Goal: Information Seeking & Learning: Learn about a topic

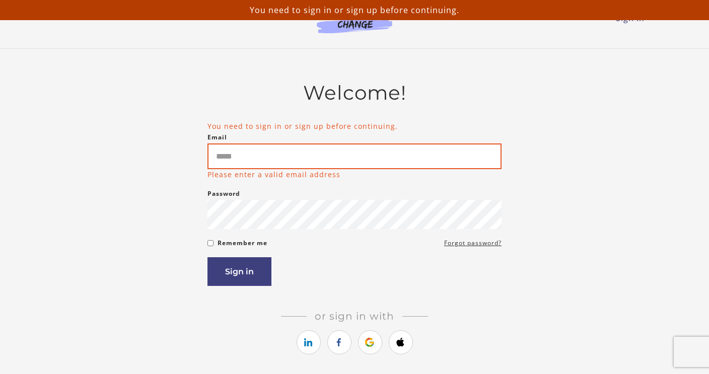
click at [297, 160] on input "Email" at bounding box center [354, 156] width 294 height 26
type input "**********"
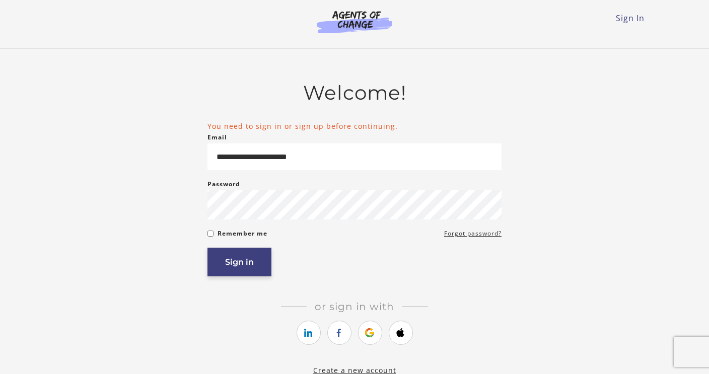
click at [225, 256] on button "Sign in" at bounding box center [239, 262] width 64 height 29
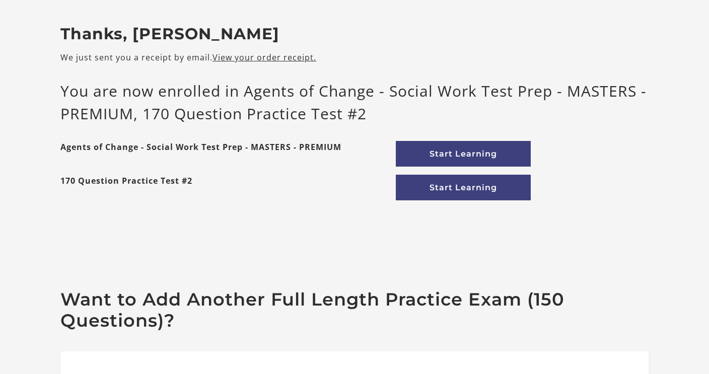
scroll to position [72, 0]
click at [434, 159] on link "Start Learning" at bounding box center [463, 154] width 135 height 26
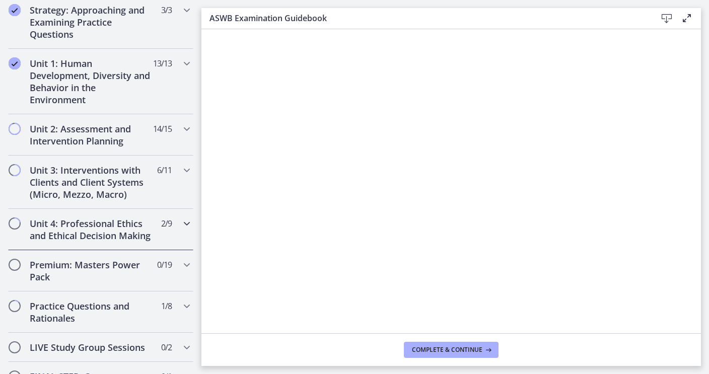
scroll to position [638, 0]
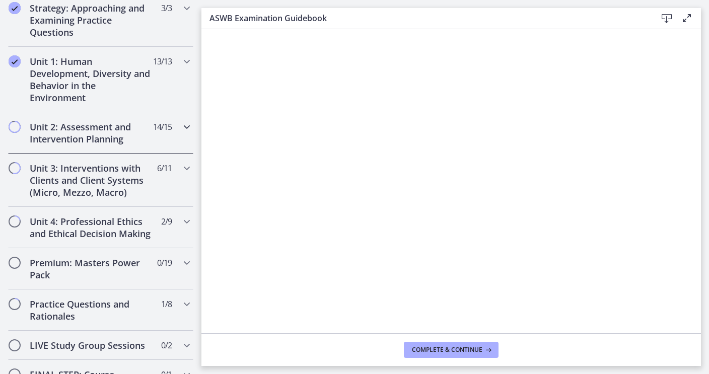
click at [188, 125] on icon "Chapters" at bounding box center [187, 127] width 12 height 12
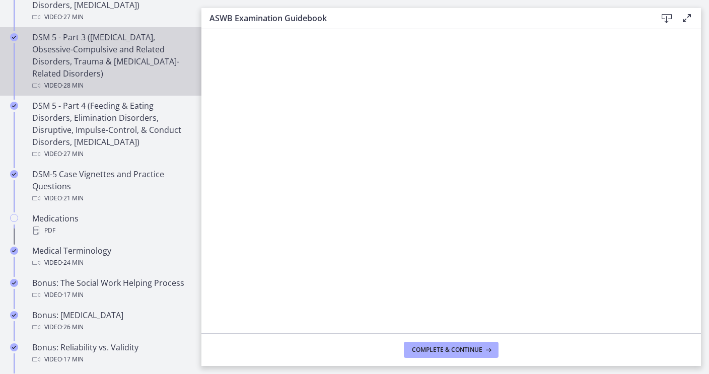
scroll to position [573, 0]
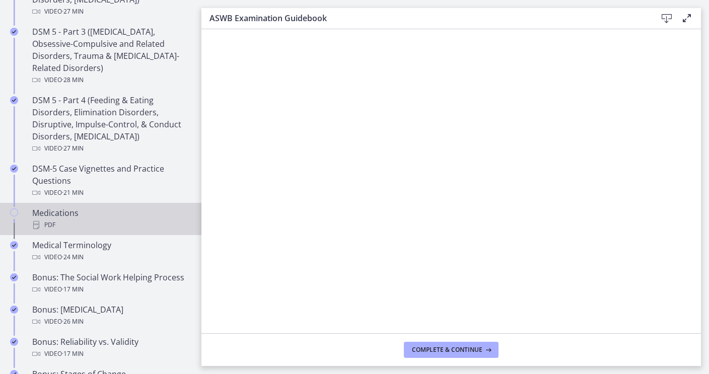
click at [136, 212] on div "Medications PDF" at bounding box center [110, 219] width 157 height 24
click at [434, 351] on span "Complete & continue" at bounding box center [447, 350] width 70 height 8
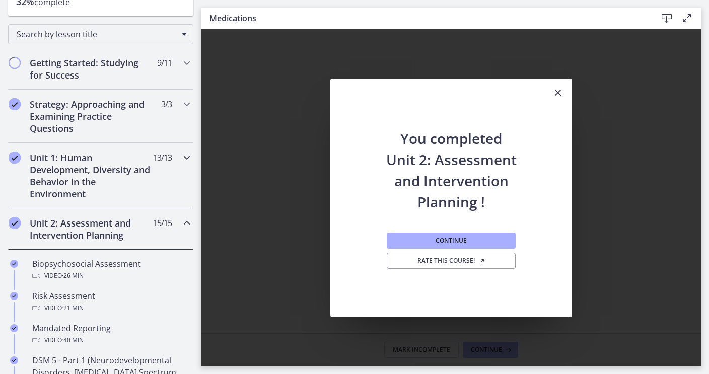
scroll to position [131, 0]
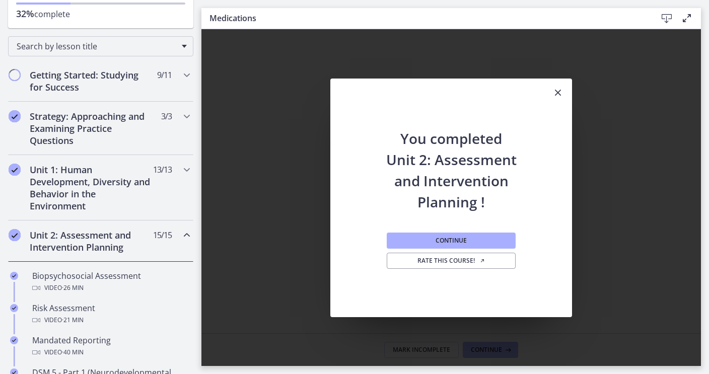
click at [185, 235] on icon "Chapters" at bounding box center [187, 235] width 12 height 12
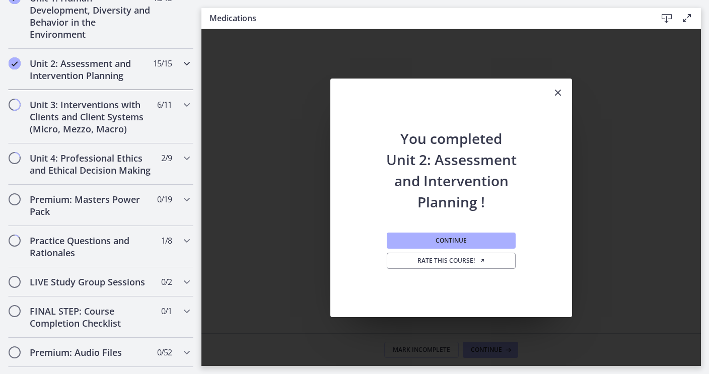
scroll to position [270, 0]
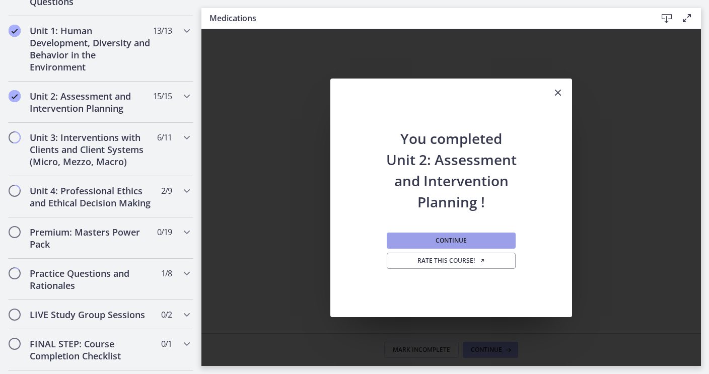
click at [397, 237] on button "Continue" at bounding box center [450, 240] width 129 height 16
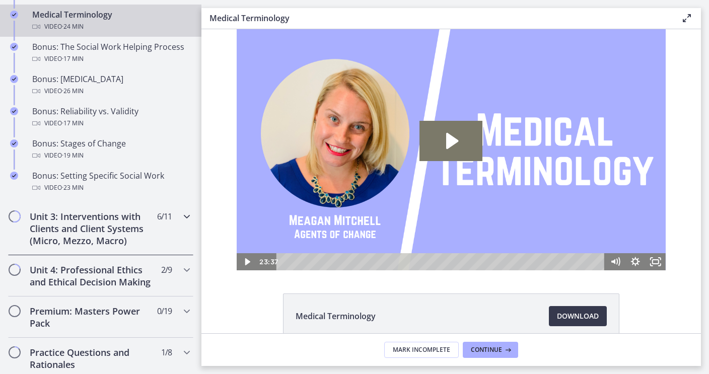
scroll to position [804, 0]
click at [182, 214] on icon "Chapters" at bounding box center [187, 215] width 12 height 12
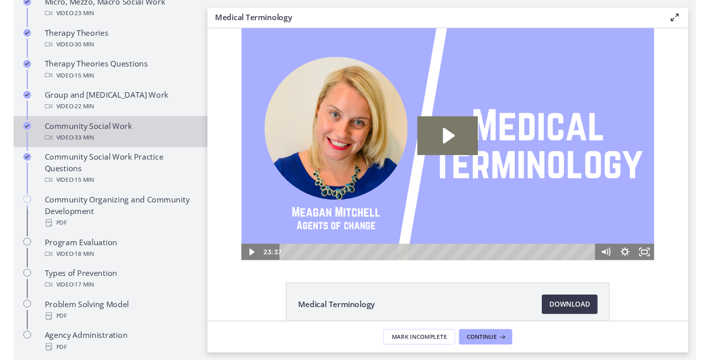
scroll to position [463, 0]
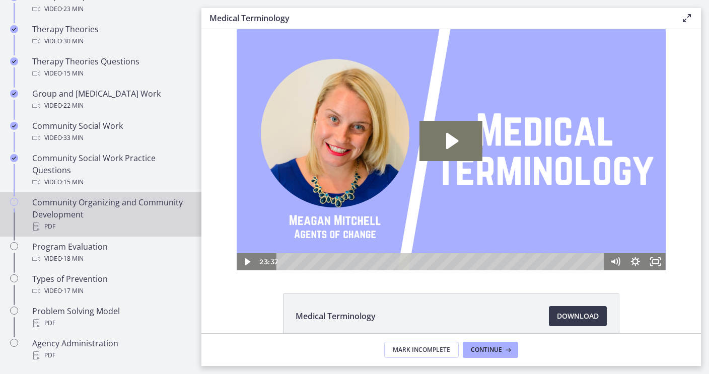
click at [166, 214] on div "Community Organizing and Community Development PDF" at bounding box center [110, 214] width 157 height 36
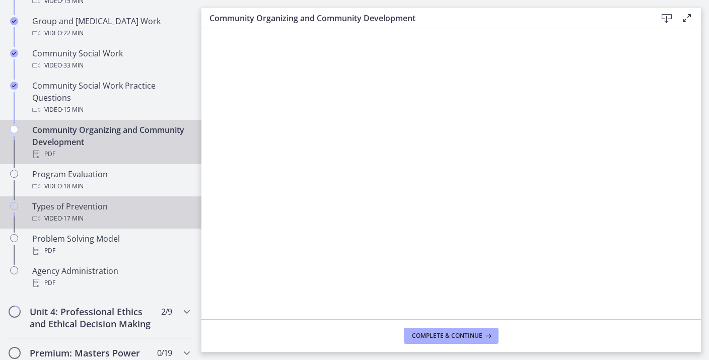
scroll to position [537, 0]
